Goal: Task Accomplishment & Management: Manage account settings

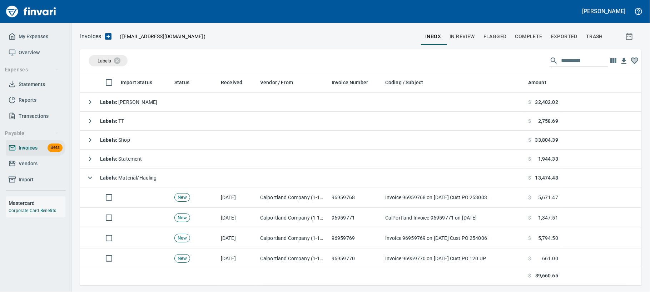
scroll to position [207, 547]
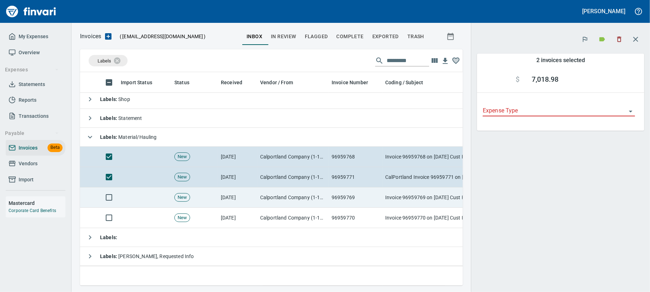
scroll to position [200, 369]
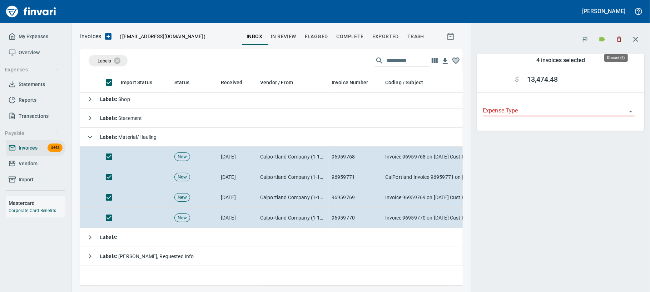
click at [617, 42] on icon "button" at bounding box center [619, 39] width 7 height 7
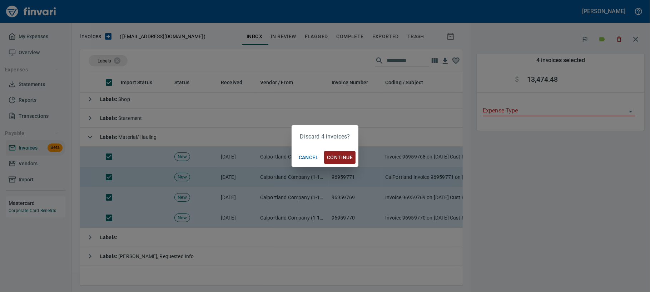
click at [345, 163] on button "Continue" at bounding box center [339, 157] width 31 height 13
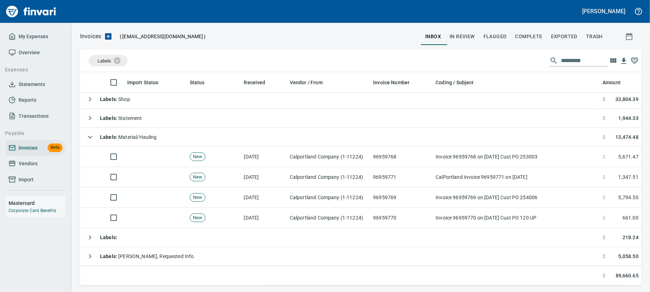
scroll to position [1, 1]
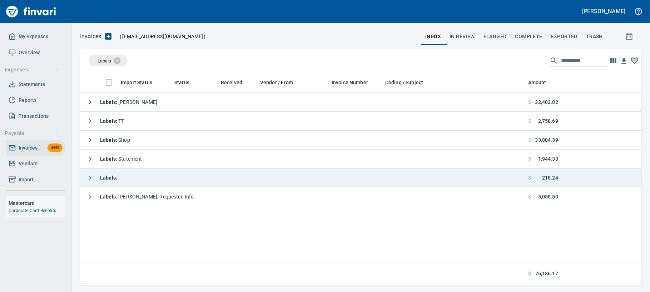
click at [123, 179] on td "Labels :" at bounding box center [302, 178] width 445 height 19
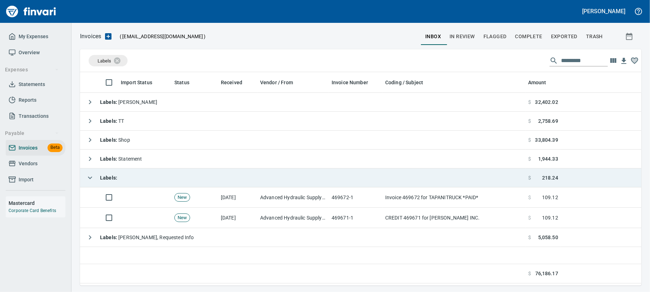
click at [121, 182] on td "Labels :" at bounding box center [302, 178] width 445 height 19
